Goal: Task Accomplishment & Management: Manage account settings

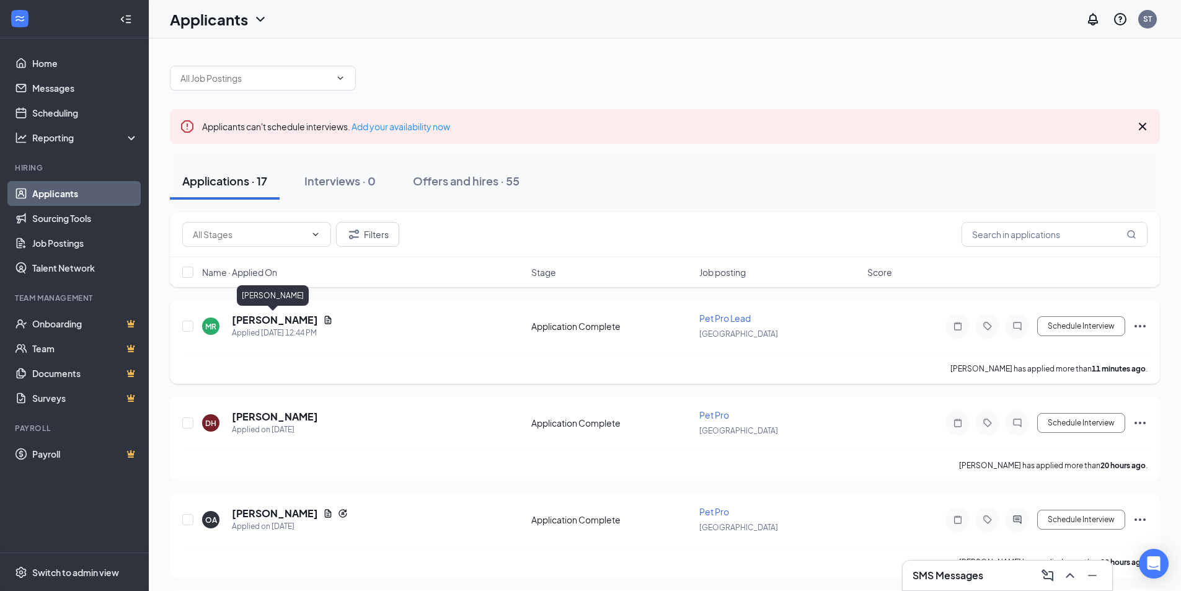
click at [256, 317] on h5 "Mitchell Rubin" at bounding box center [275, 320] width 86 height 14
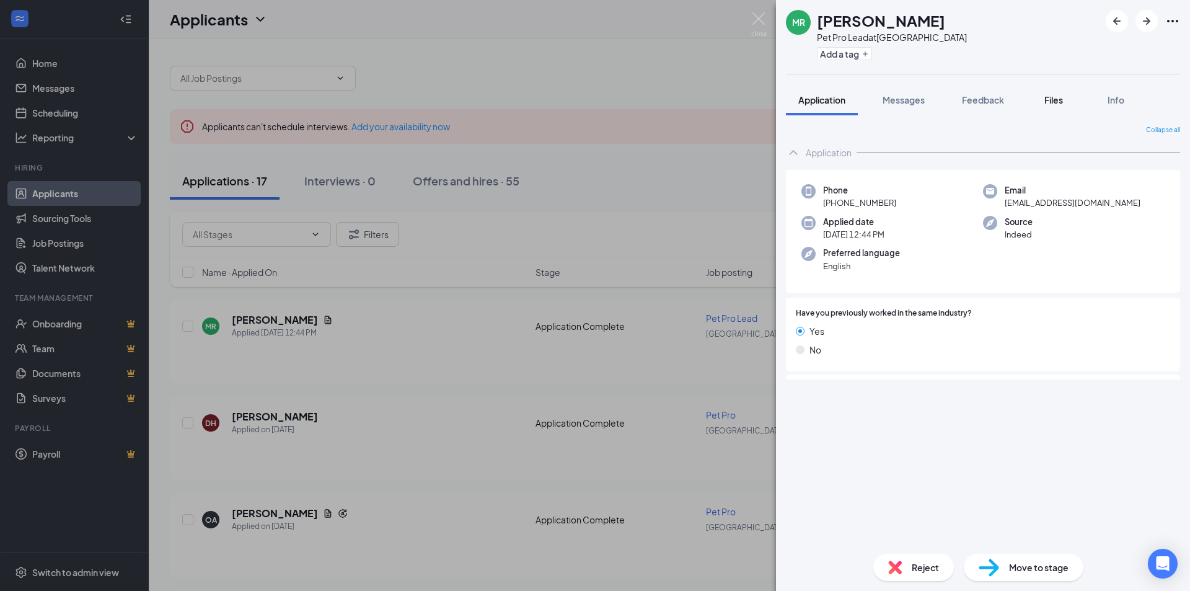
click at [1054, 95] on div "Files" at bounding box center [1053, 100] width 25 height 12
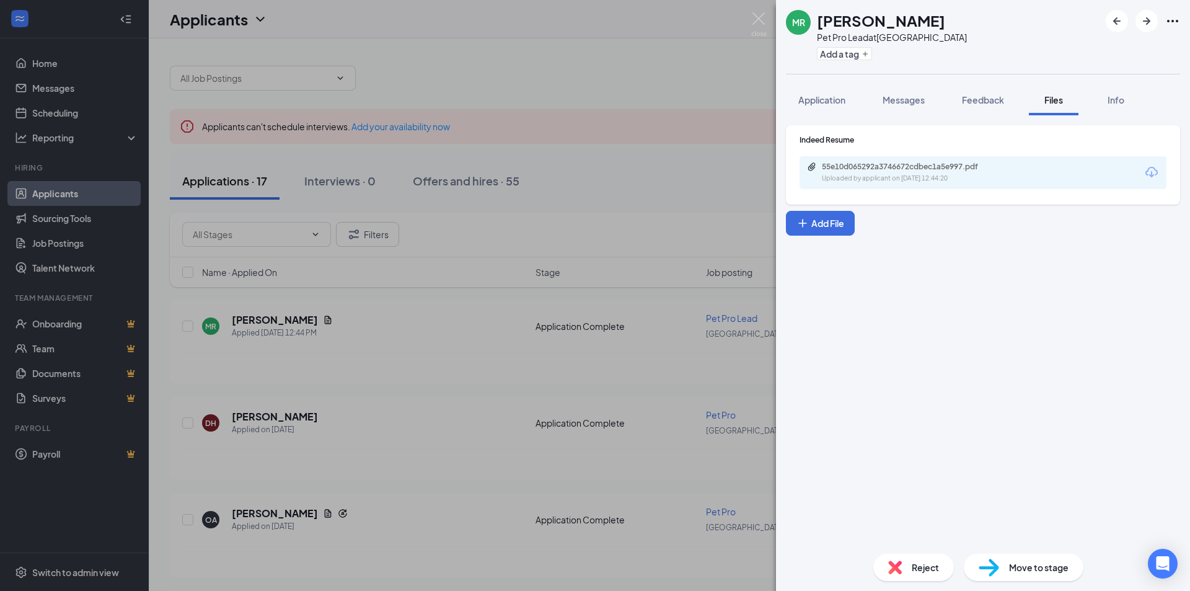
click at [941, 173] on div "55e10d065292a3746672cdbec1a5e997.pdf Uploaded by applicant on Sep 16, 2025 at 1…" at bounding box center [907, 173] width 201 height 22
click at [653, 65] on div "MR Mitchell Rubin Pet Pro Lead at Cypress Springs Add a tag Application Message…" at bounding box center [595, 295] width 1190 height 591
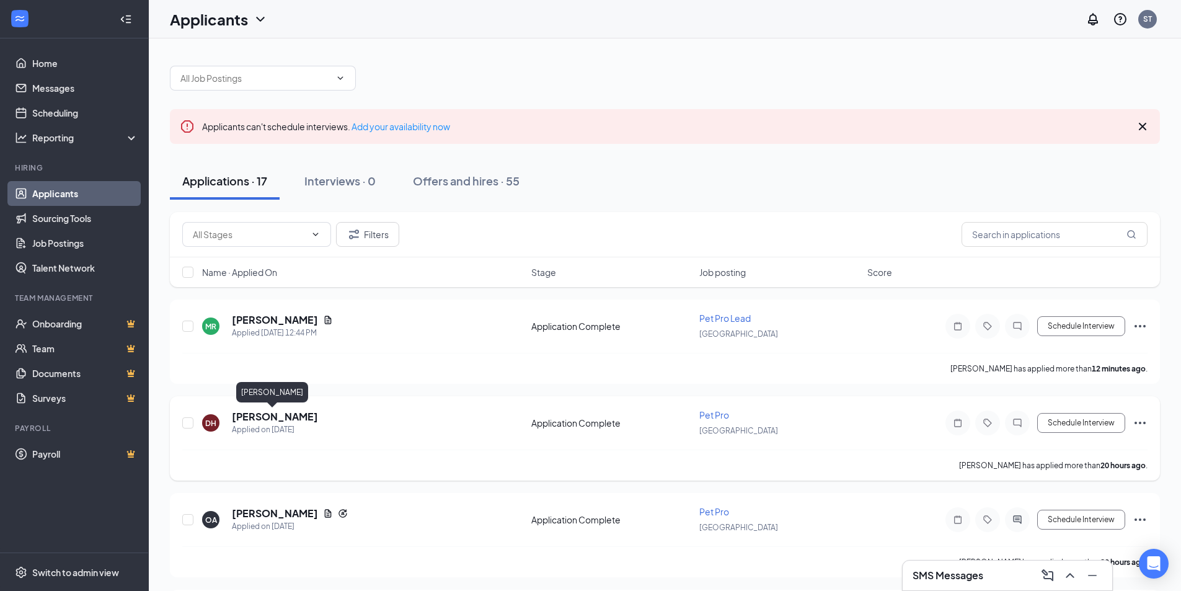
click at [278, 413] on h5 "[PERSON_NAME]" at bounding box center [275, 417] width 86 height 14
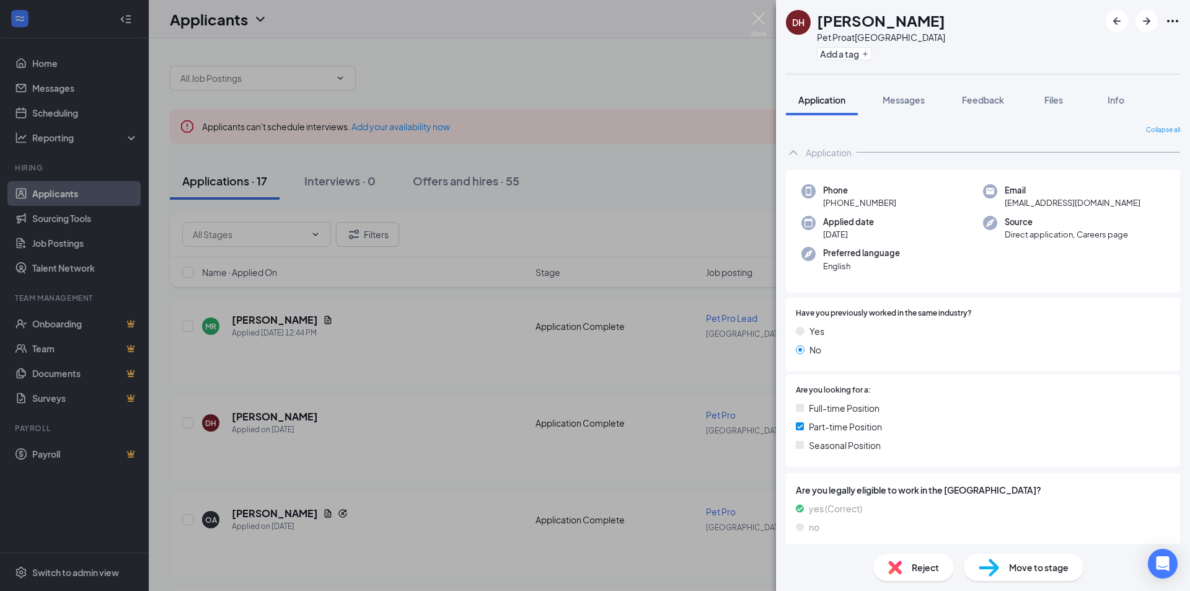
click at [689, 85] on div "DH Deailyn Henry Pet Pro at Cypress Springs Add a tag Application Messages Feed…" at bounding box center [595, 295] width 1190 height 591
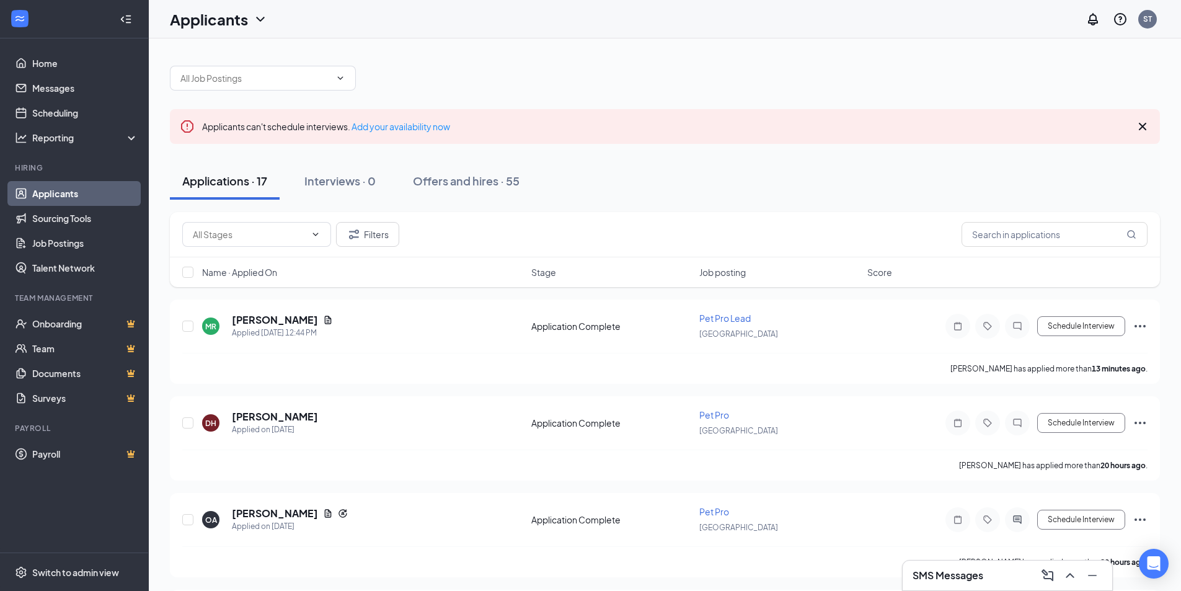
click at [562, 37] on div "Applicants ST" at bounding box center [665, 19] width 1032 height 38
